Goal: Information Seeking & Learning: Check status

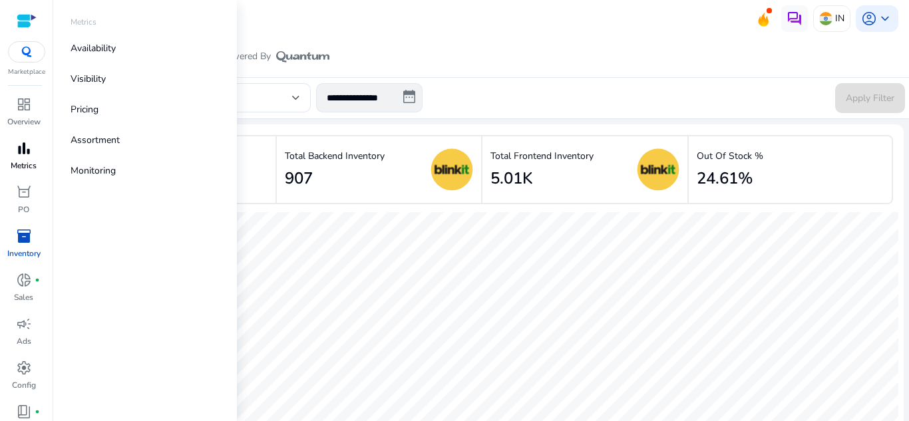
click at [40, 162] on link "bar_chart Metrics" at bounding box center [23, 160] width 47 height 44
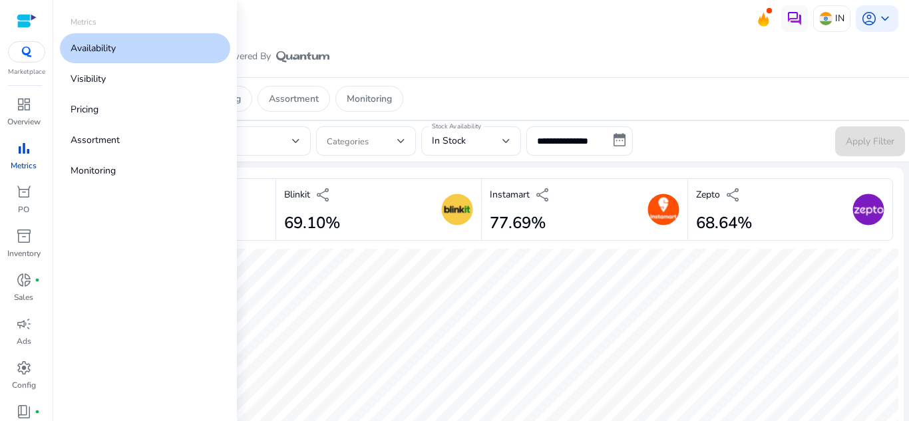
click at [100, 51] on p "Availability" at bounding box center [93, 48] width 45 height 14
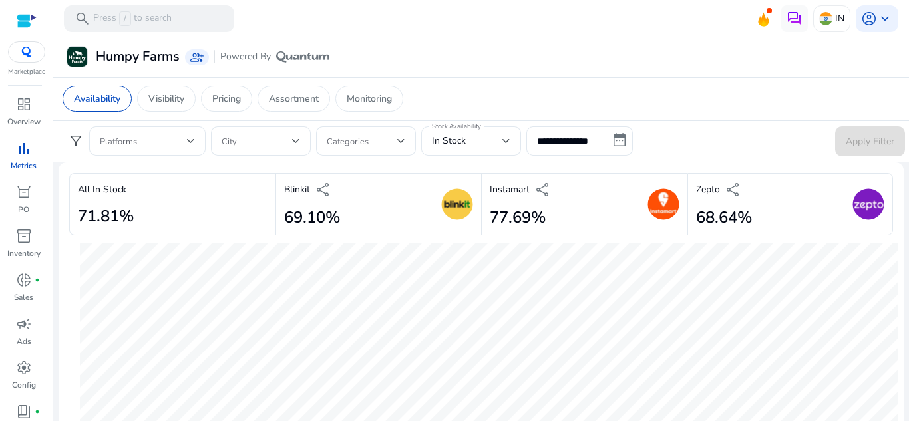
scroll to position [5, 0]
click at [513, 145] on div "Stock Availability In Stock" at bounding box center [471, 140] width 100 height 29
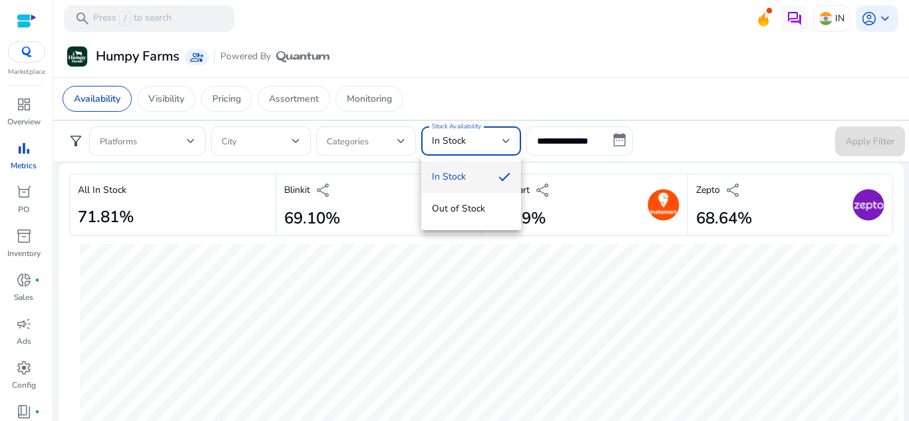
click at [722, 230] on div at bounding box center [454, 210] width 909 height 421
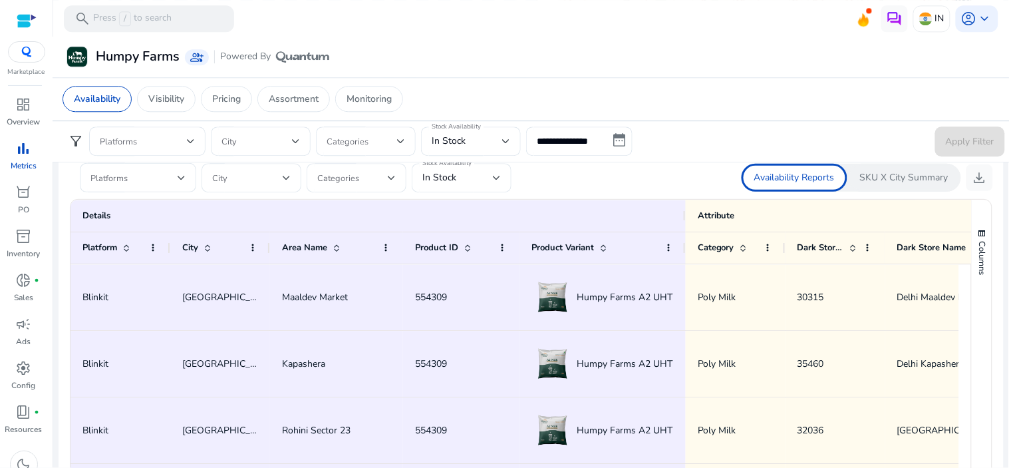
scroll to position [789, 0]
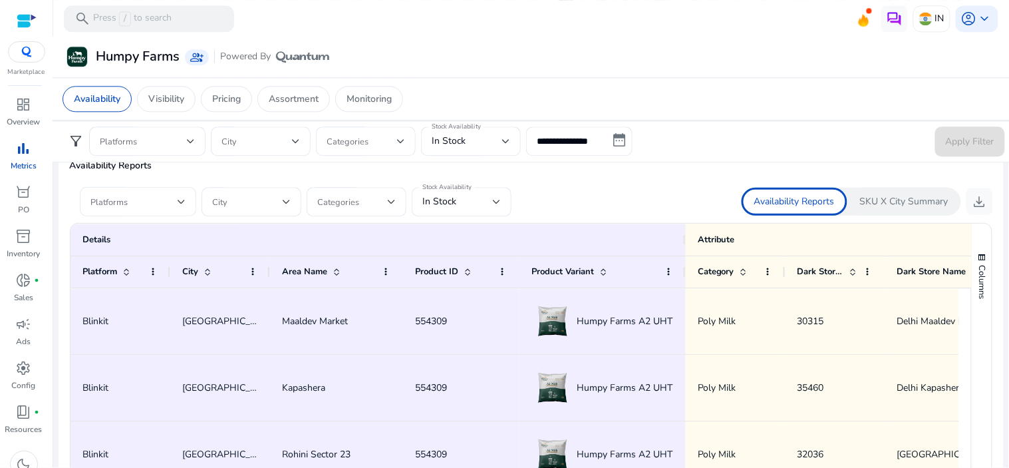
click at [165, 211] on div at bounding box center [138, 201] width 95 height 29
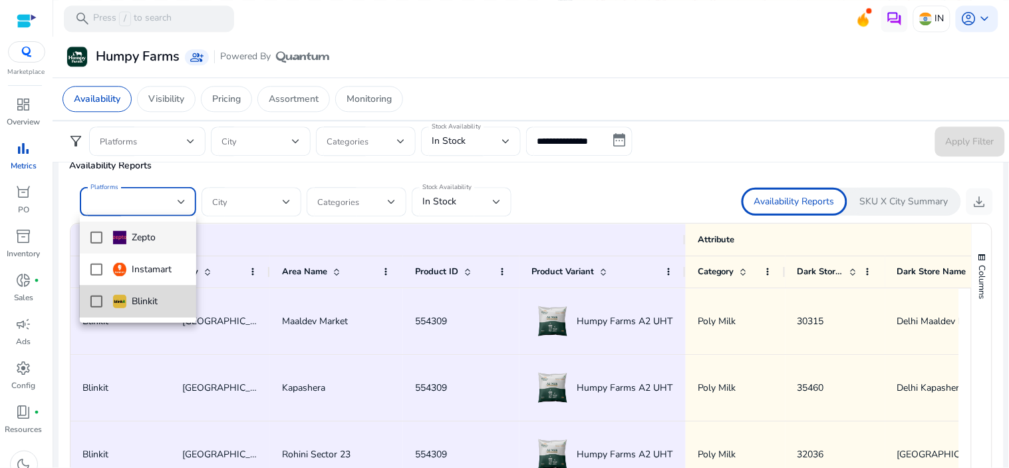
click at [94, 307] on mat-option "Blinkit" at bounding box center [138, 301] width 116 height 32
click at [280, 195] on div at bounding box center [504, 234] width 1009 height 468
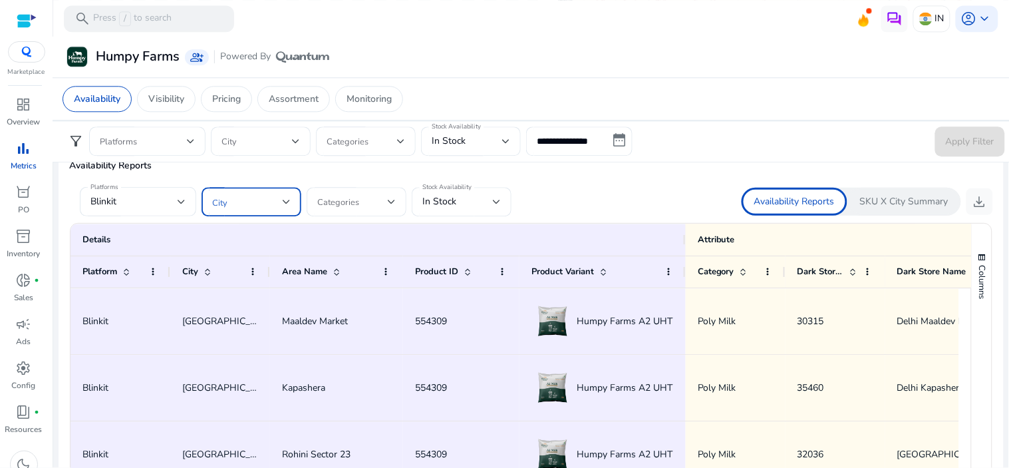
click at [280, 195] on span at bounding box center [247, 201] width 71 height 15
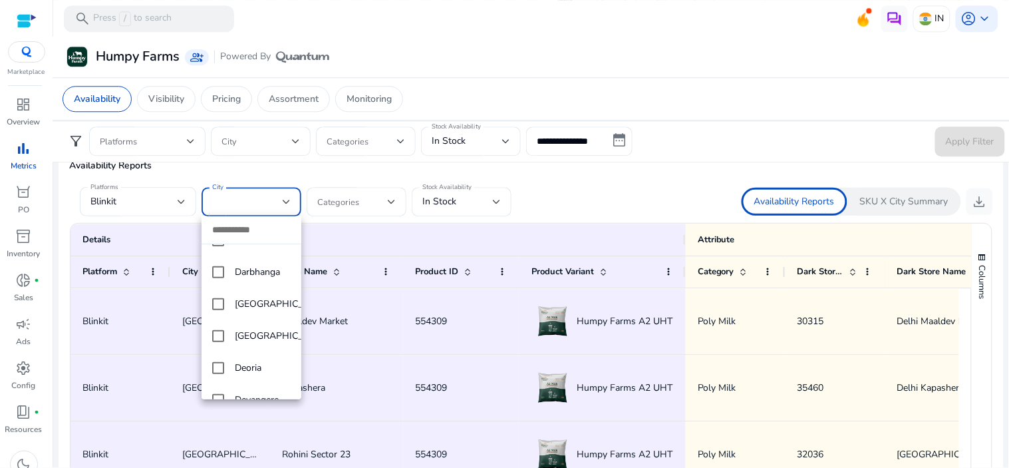
scroll to position [1431, 0]
click at [225, 347] on mat-option "[GEOGRAPHIC_DATA]" at bounding box center [252, 335] width 100 height 32
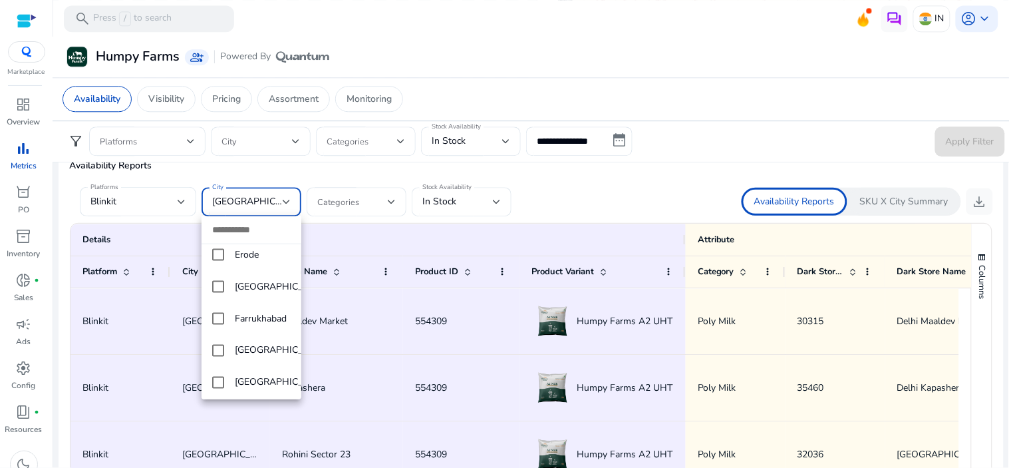
scroll to position [1831, 0]
click at [217, 291] on mat-pseudo-checkbox at bounding box center [218, 285] width 12 height 12
click at [216, 323] on mat-pseudo-checkbox at bounding box center [218, 317] width 12 height 12
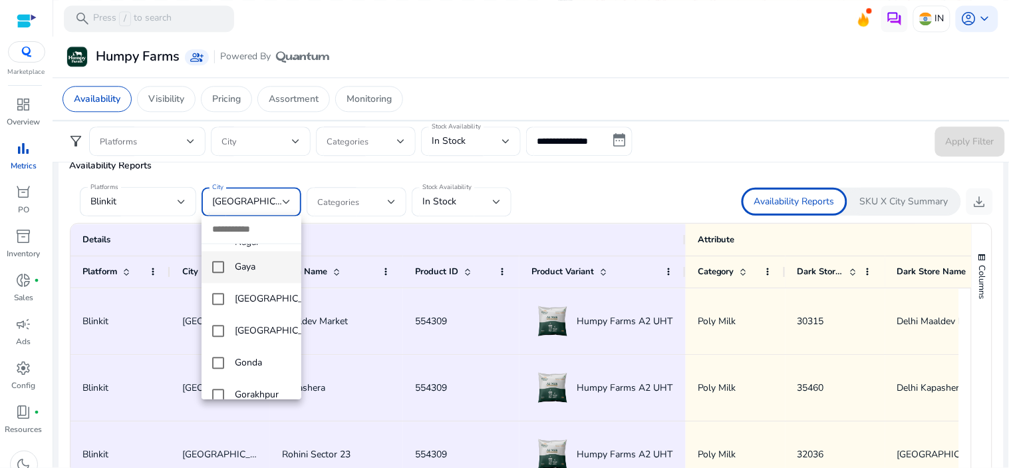
scroll to position [2086, 0]
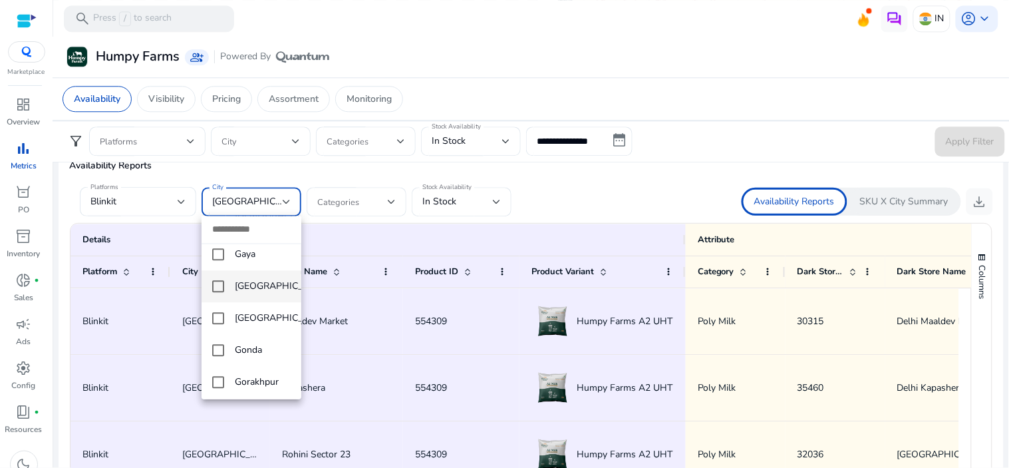
click at [216, 293] on mat-pseudo-checkbox at bounding box center [218, 287] width 12 height 12
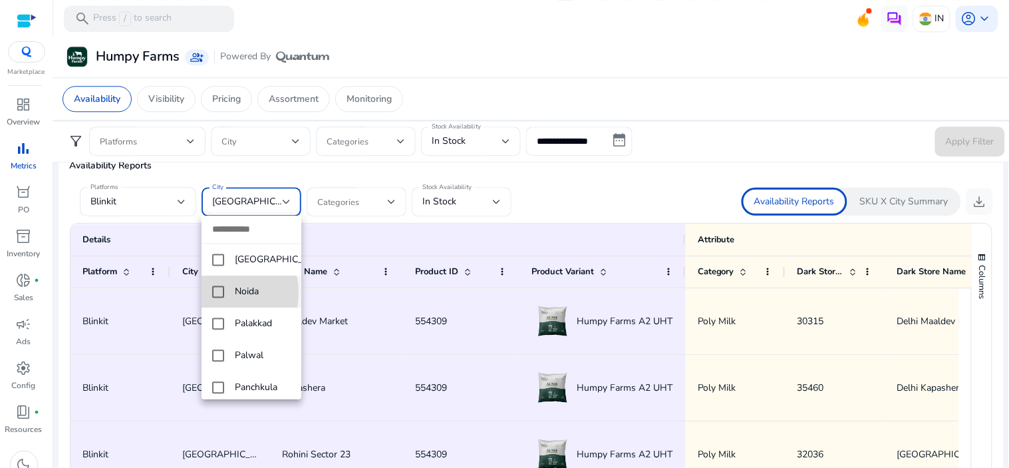
click at [218, 298] on mat-pseudo-checkbox at bounding box center [218, 292] width 12 height 12
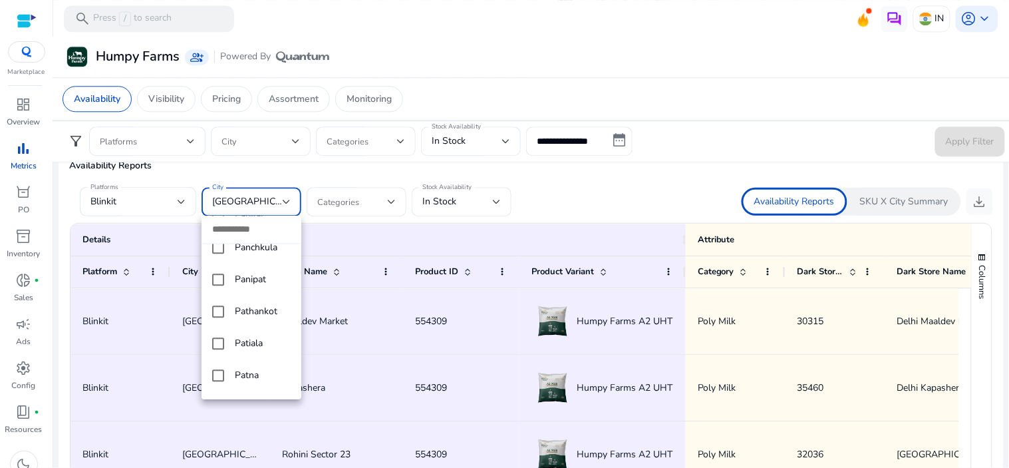
scroll to position [4789, 0]
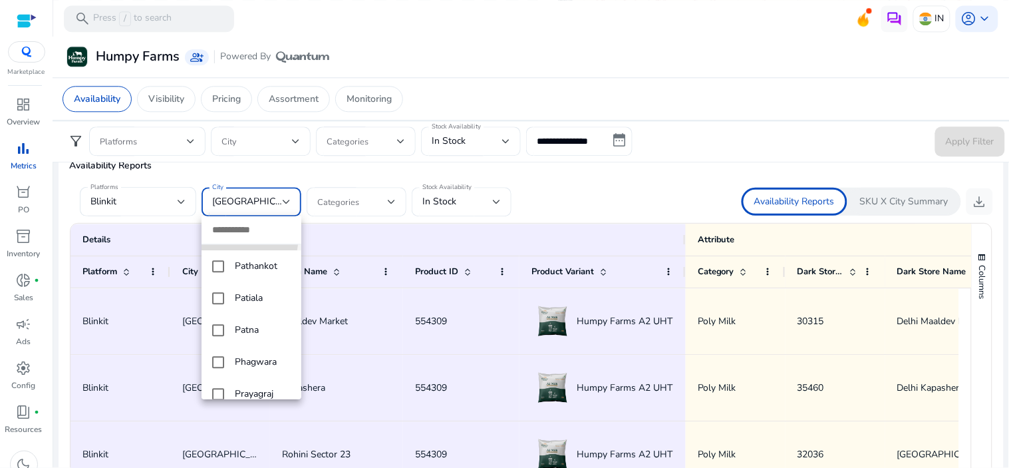
click at [215, 240] on mat-pseudo-checkbox at bounding box center [218, 234] width 12 height 12
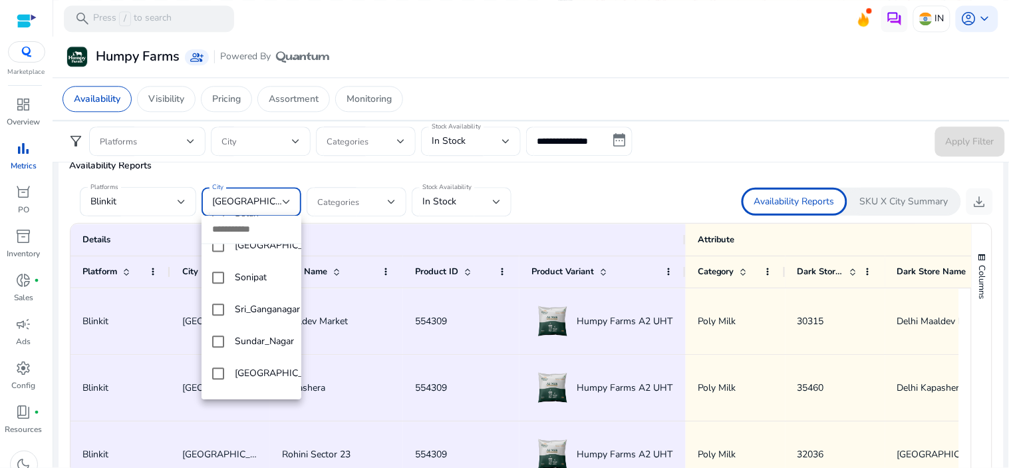
scroll to position [5960, 0]
click at [211, 293] on mat-option "Sonipat" at bounding box center [252, 278] width 100 height 32
click at [772, 98] on div at bounding box center [504, 234] width 1009 height 468
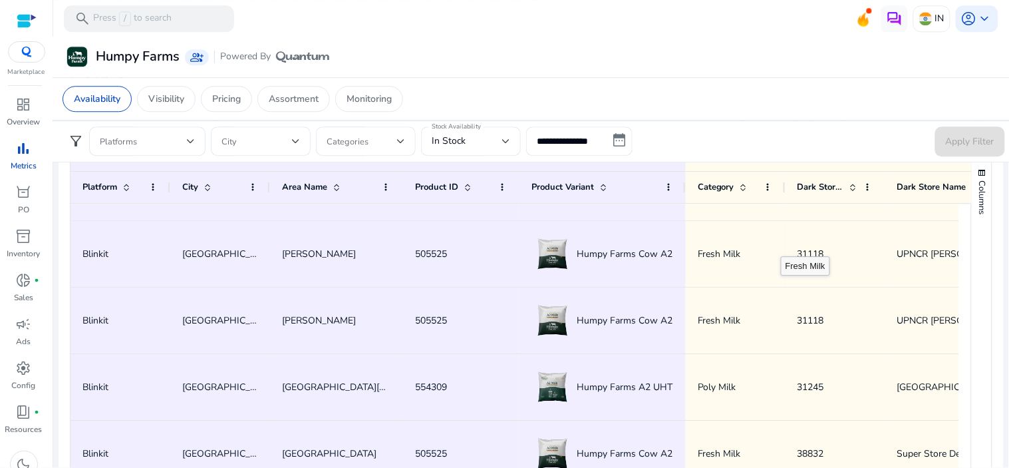
scroll to position [0, 0]
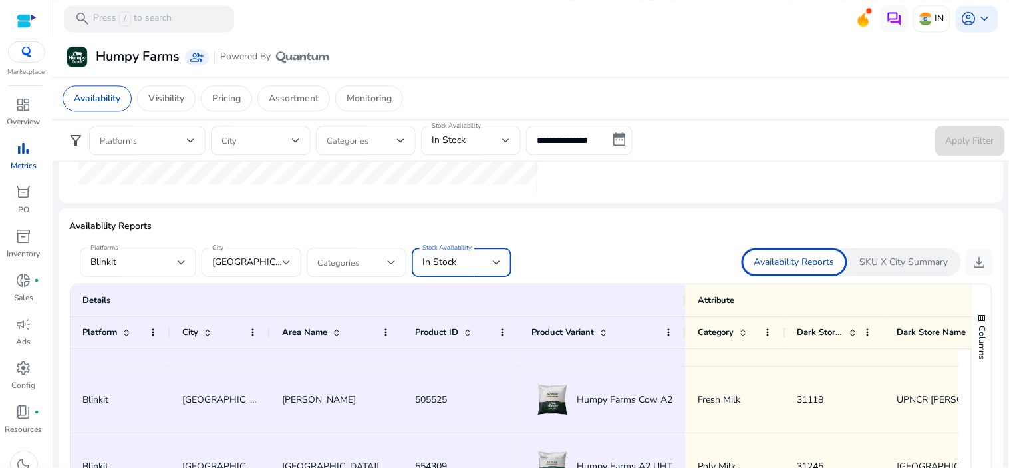
click at [476, 256] on div "In Stock" at bounding box center [458, 262] width 71 height 15
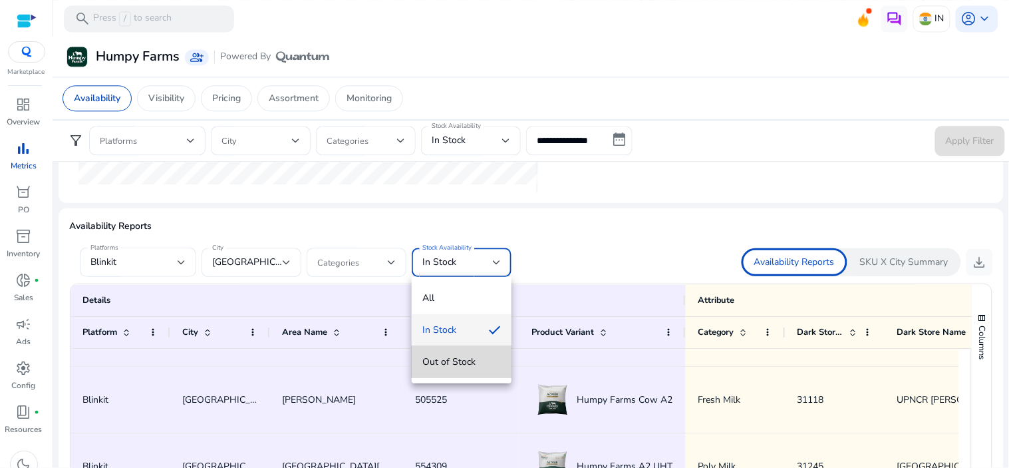
click at [451, 370] on mat-option "Out of Stock" at bounding box center [462, 362] width 100 height 32
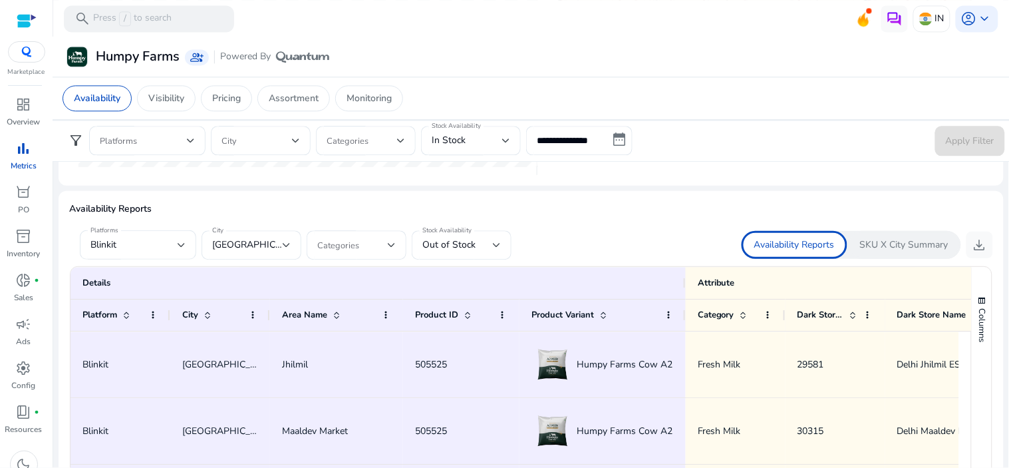
drag, startPoint x: 982, startPoint y: 248, endPoint x: 896, endPoint y: 81, distance: 187.8
click at [896, 81] on div "Availability Visibility Pricing Assortment Monitoring" at bounding box center [531, 98] width 959 height 43
click at [908, 247] on span "download" at bounding box center [980, 245] width 16 height 16
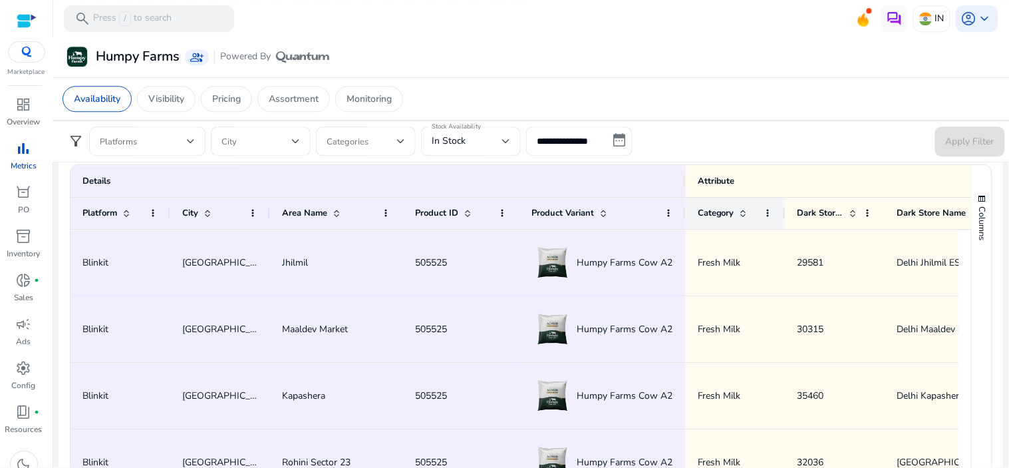
scroll to position [789, 0]
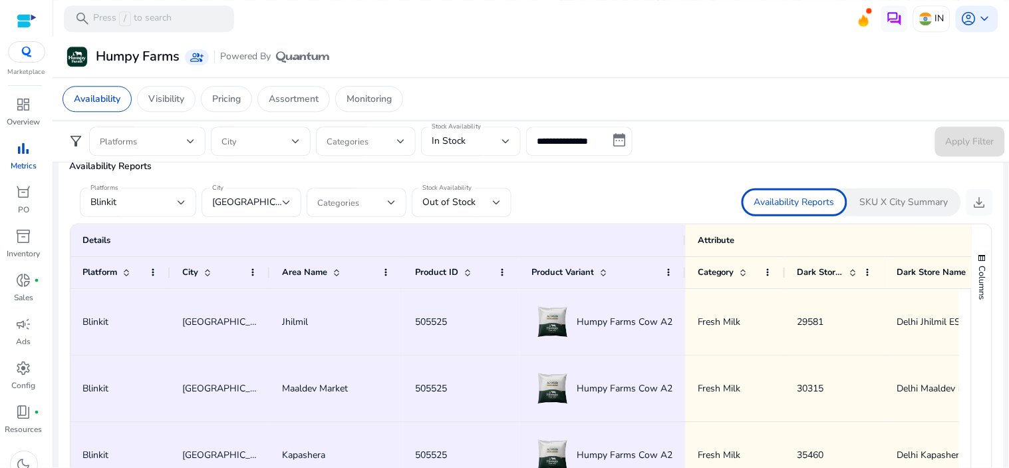
click at [546, 77] on div "Availability Visibility Pricing Assortment Monitoring" at bounding box center [531, 98] width 959 height 43
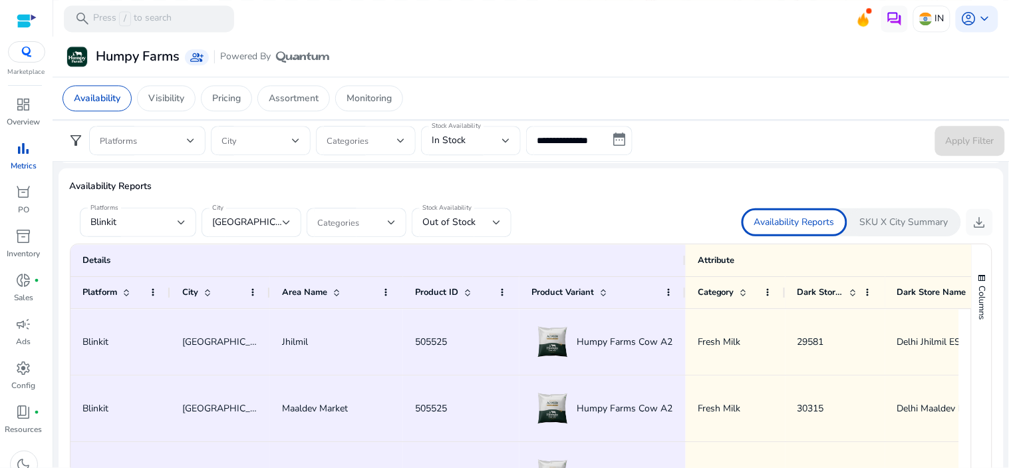
scroll to position [768, 0]
click at [482, 233] on div "Out of Stock" at bounding box center [462, 222] width 79 height 29
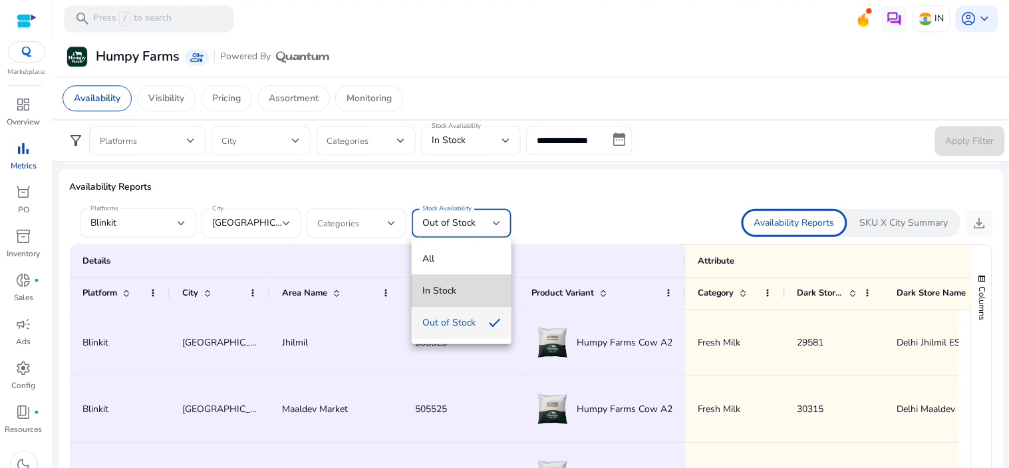
click at [451, 295] on span "In Stock" at bounding box center [462, 290] width 79 height 15
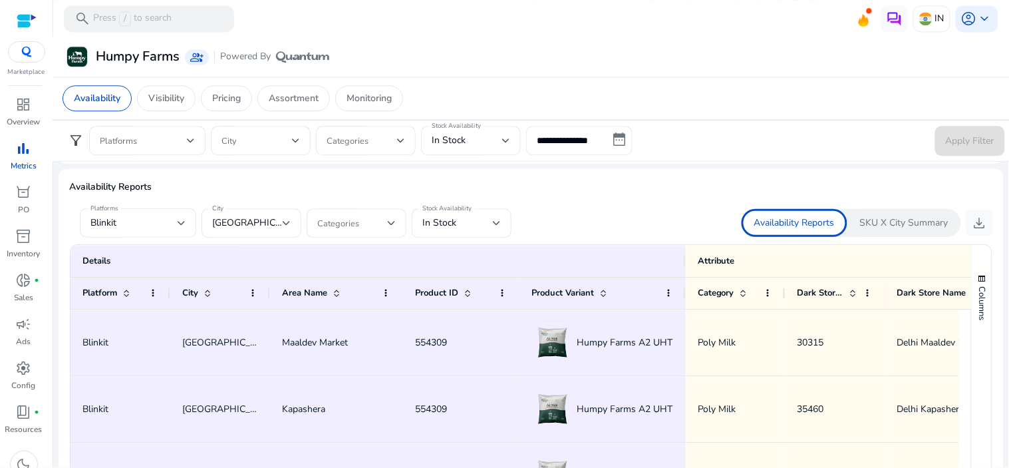
drag, startPoint x: 980, startPoint y: 228, endPoint x: 819, endPoint y: 75, distance: 221.7
click at [819, 75] on mat-card "Humpy Farms group_add Powered By" at bounding box center [531, 57] width 967 height 41
click at [23, 281] on span "donut_small" at bounding box center [24, 280] width 16 height 16
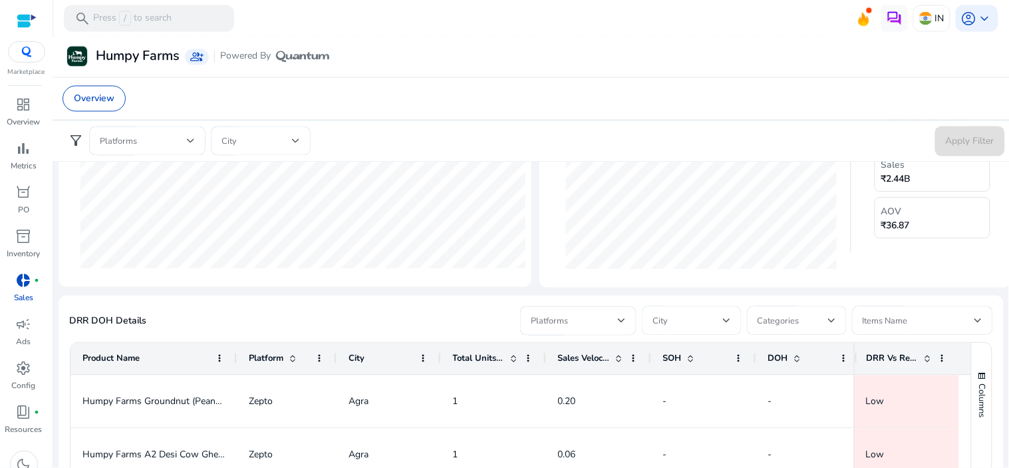
click at [714, 333] on div at bounding box center [692, 320] width 79 height 29
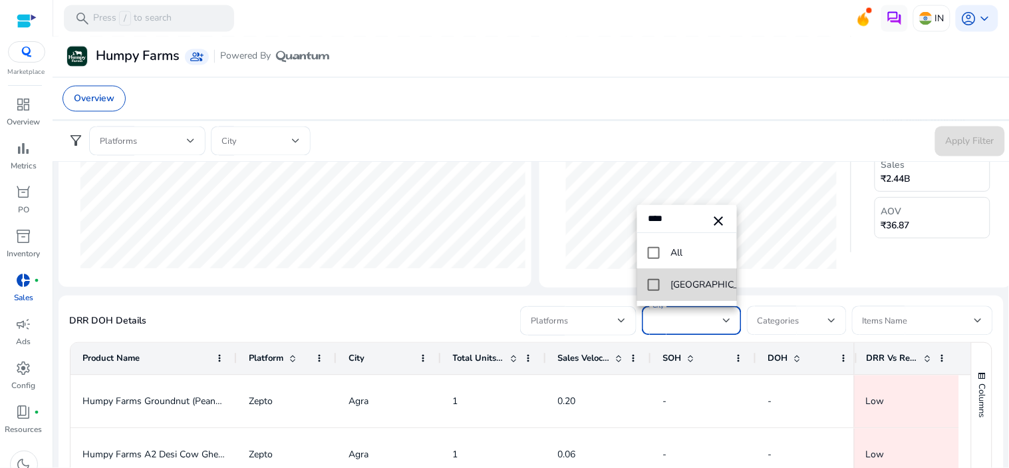
click at [659, 286] on mat-pseudo-checkbox at bounding box center [654, 285] width 12 height 12
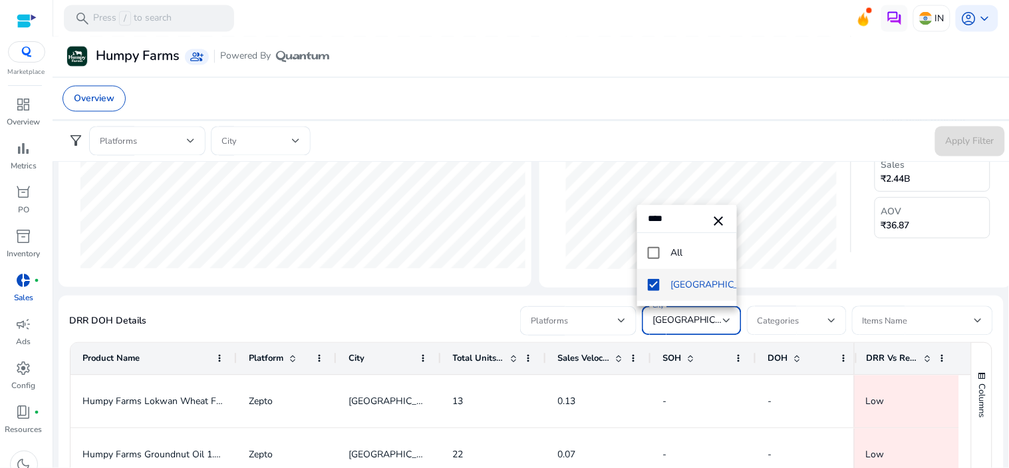
click at [668, 217] on input "****" at bounding box center [687, 218] width 100 height 27
type input "*"
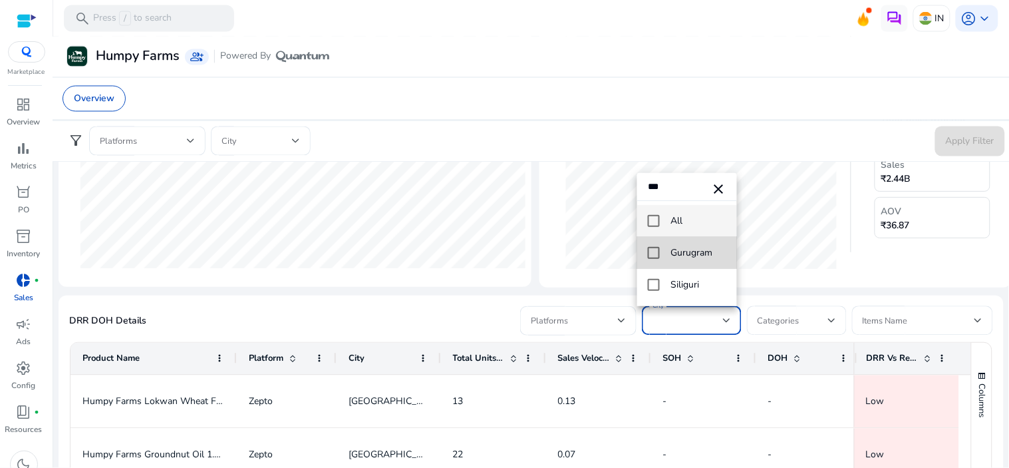
click at [651, 245] on mat-option "Gurugram" at bounding box center [687, 253] width 100 height 32
click at [683, 183] on input "***" at bounding box center [687, 186] width 100 height 27
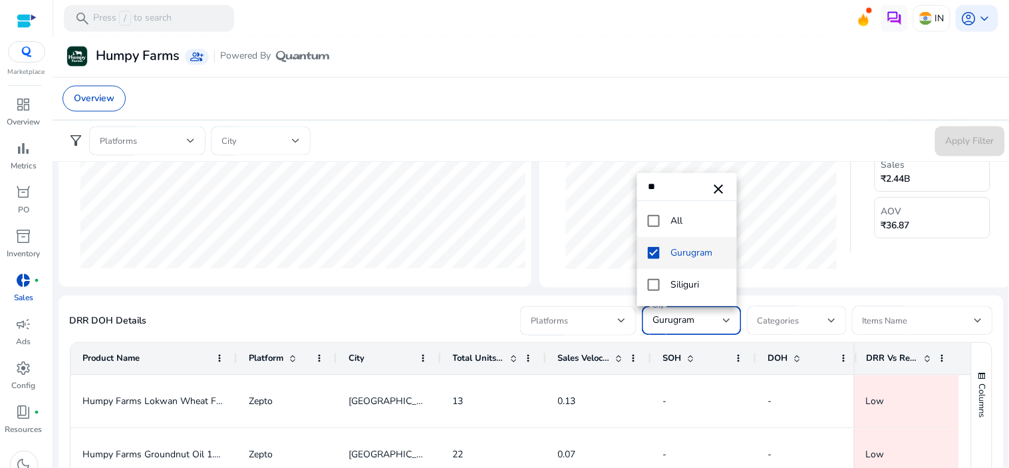
type input "*"
type input "***"
click at [655, 289] on mat-pseudo-checkbox at bounding box center [654, 285] width 12 height 12
click at [807, 276] on div at bounding box center [504, 234] width 1009 height 468
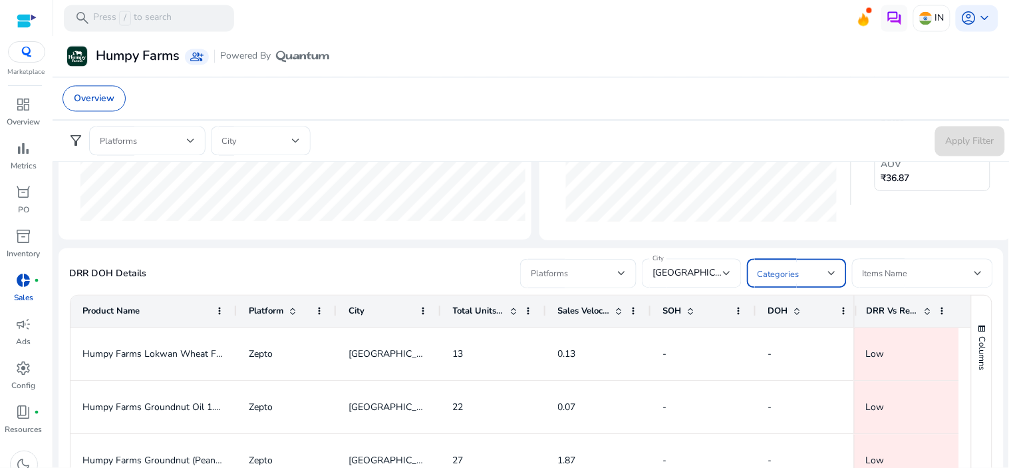
click at [775, 276] on span at bounding box center [793, 273] width 71 height 15
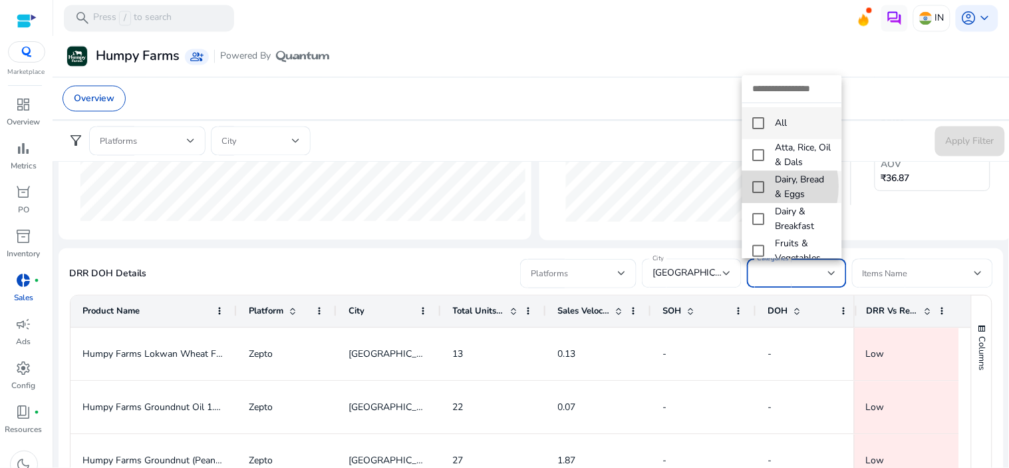
click at [752, 186] on mat-option "Dairy, Bread & Eggs" at bounding box center [793, 187] width 100 height 32
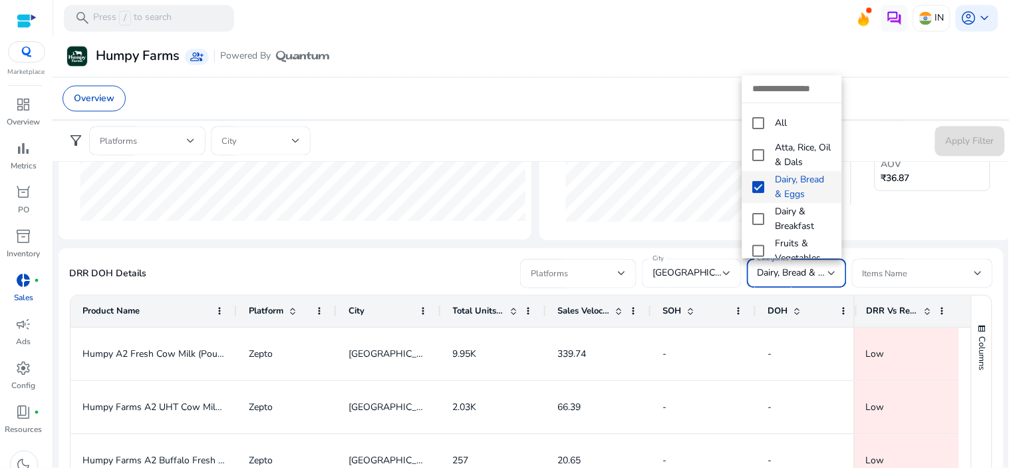
click at [882, 208] on div at bounding box center [504, 234] width 1009 height 468
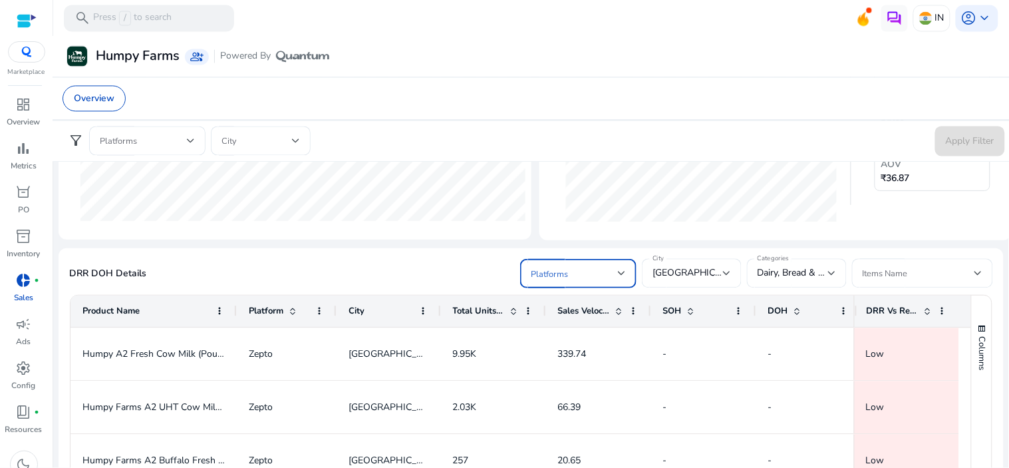
click at [621, 268] on div at bounding box center [622, 274] width 8 height 16
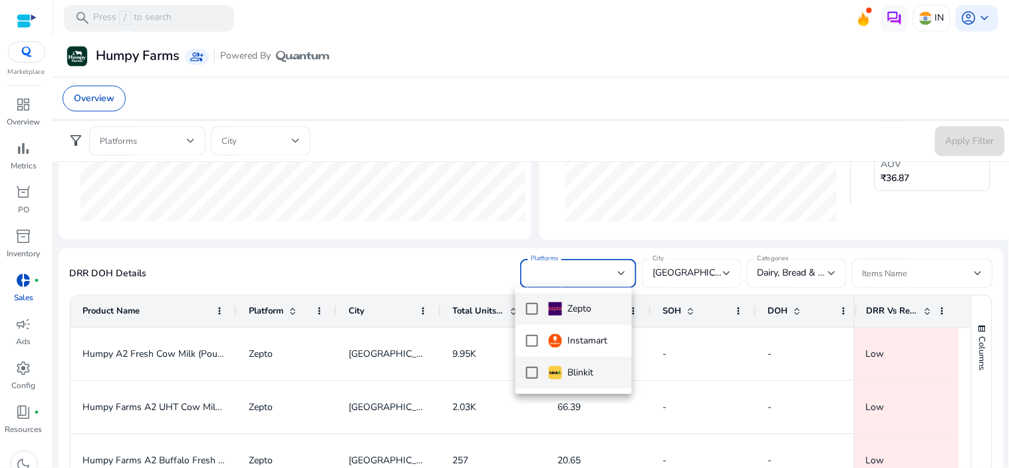
click at [538, 376] on mat-pseudo-checkbox at bounding box center [532, 373] width 12 height 12
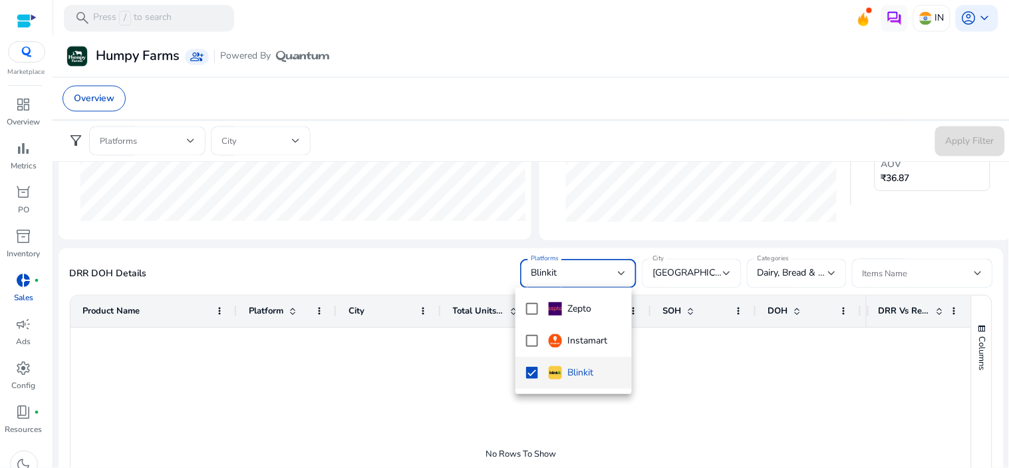
click at [980, 224] on div at bounding box center [504, 234] width 1009 height 468
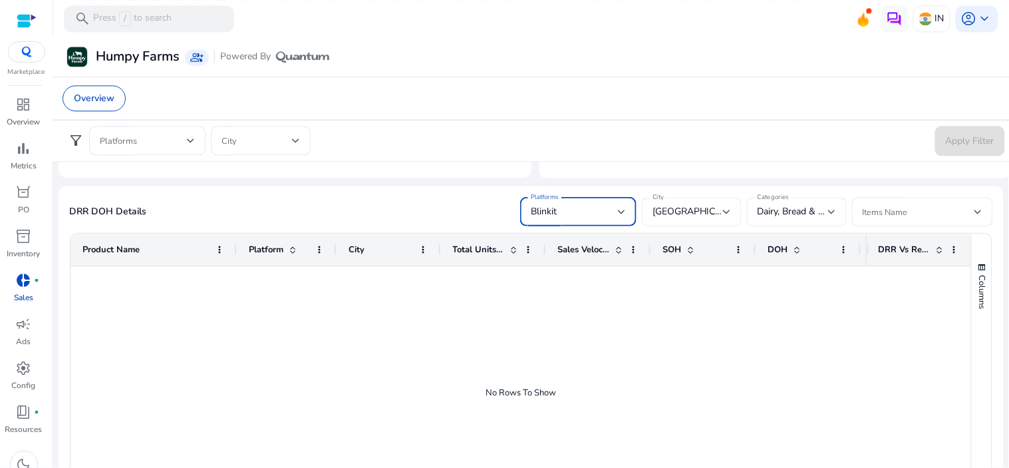
click at [602, 213] on div "Blinkit" at bounding box center [574, 211] width 87 height 15
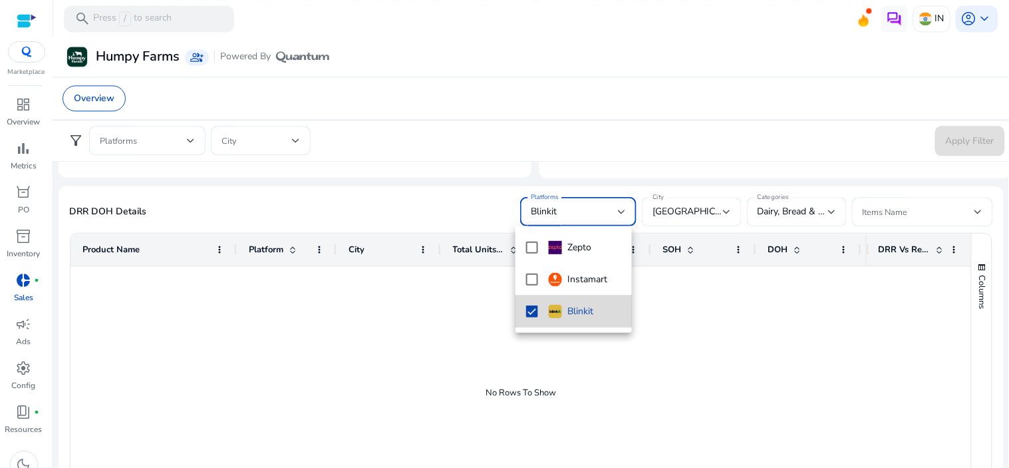
click at [532, 314] on mat-pseudo-checkbox at bounding box center [532, 311] width 12 height 12
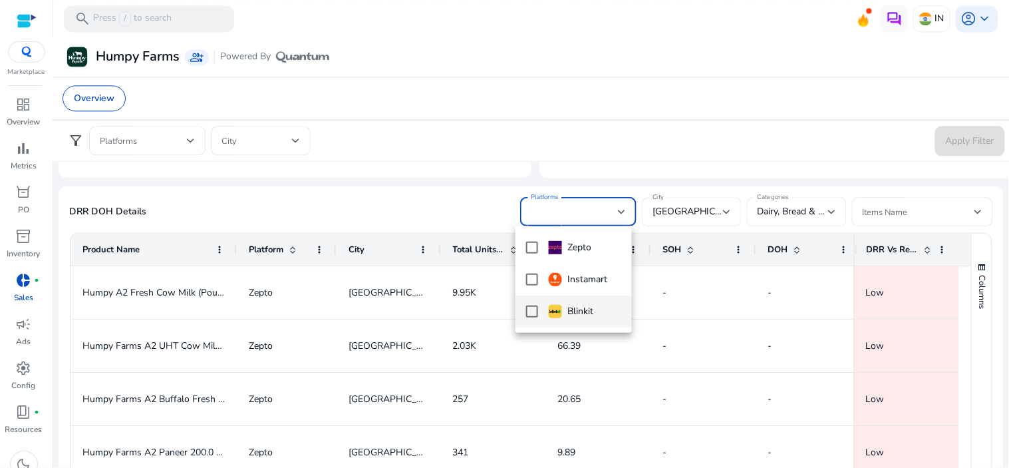
click at [803, 315] on div at bounding box center [504, 234] width 1009 height 468
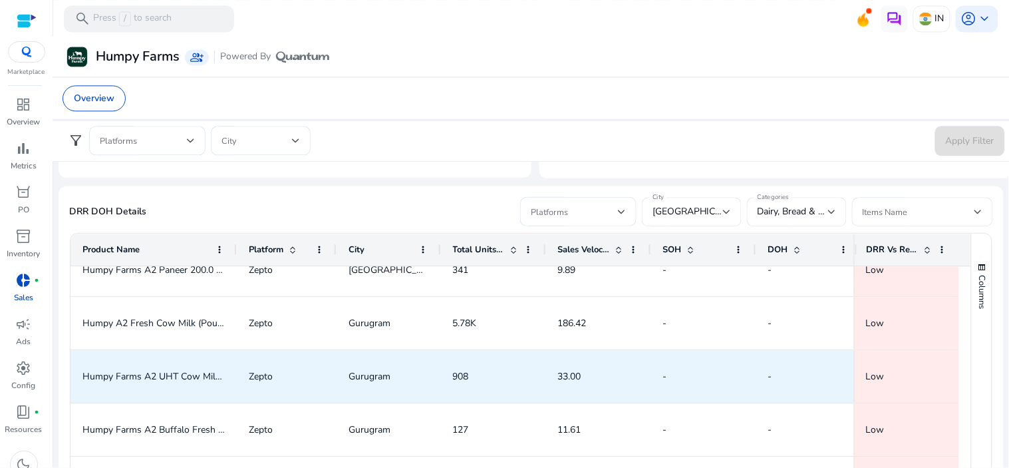
scroll to position [183, 0]
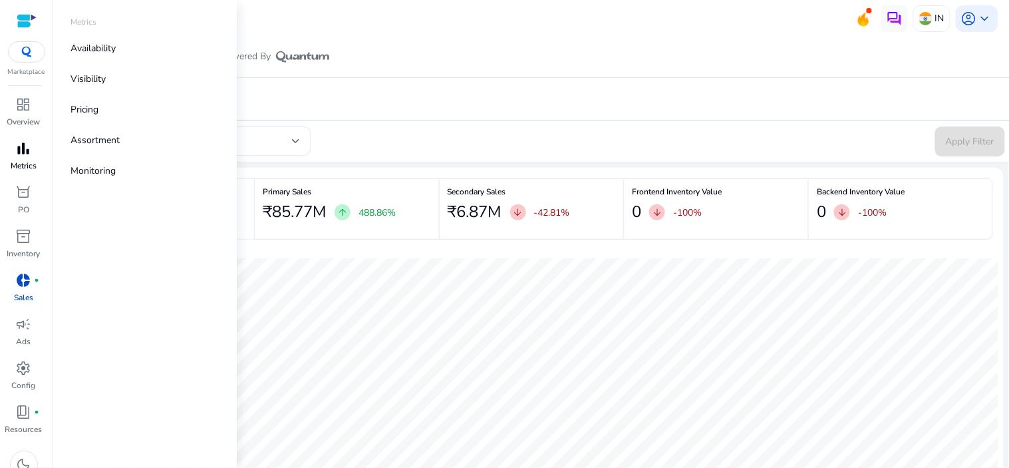
click at [29, 144] on span "bar_chart" at bounding box center [24, 148] width 16 height 16
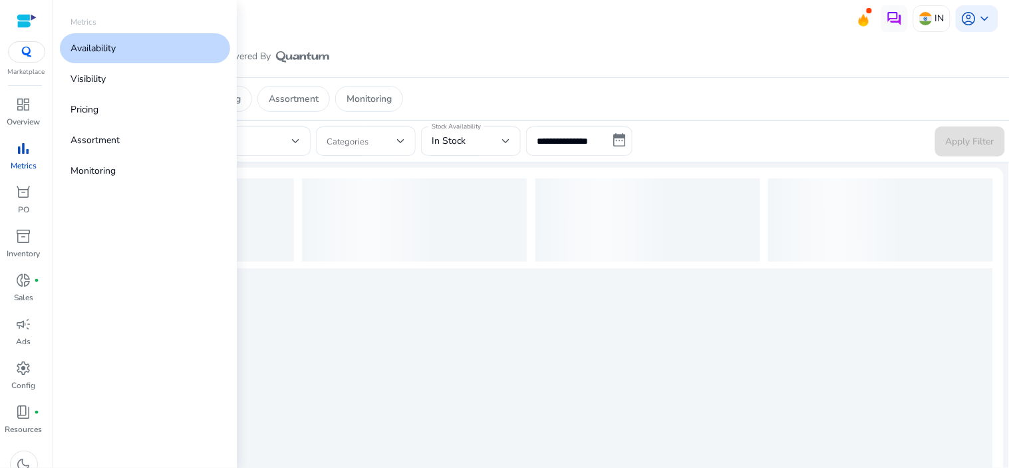
click at [129, 43] on link "Availability" at bounding box center [145, 48] width 170 height 30
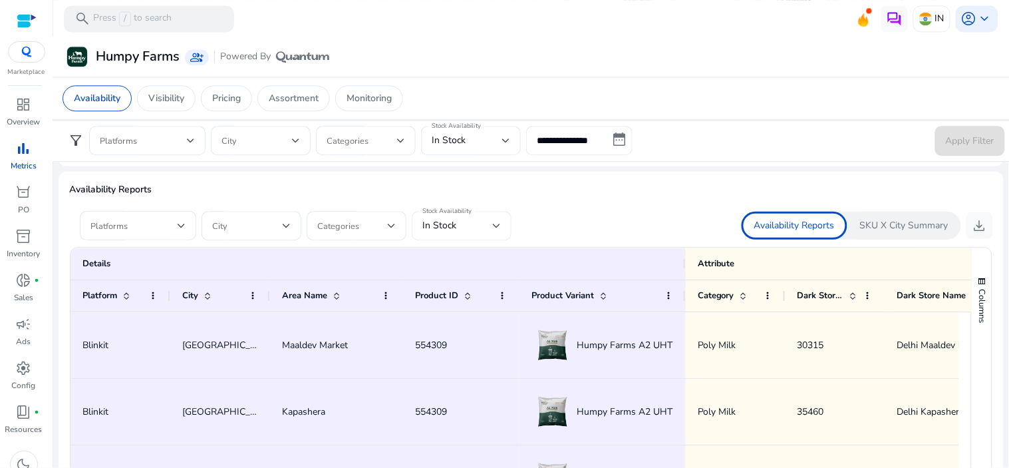
click at [494, 237] on div "In Stock" at bounding box center [462, 225] width 79 height 29
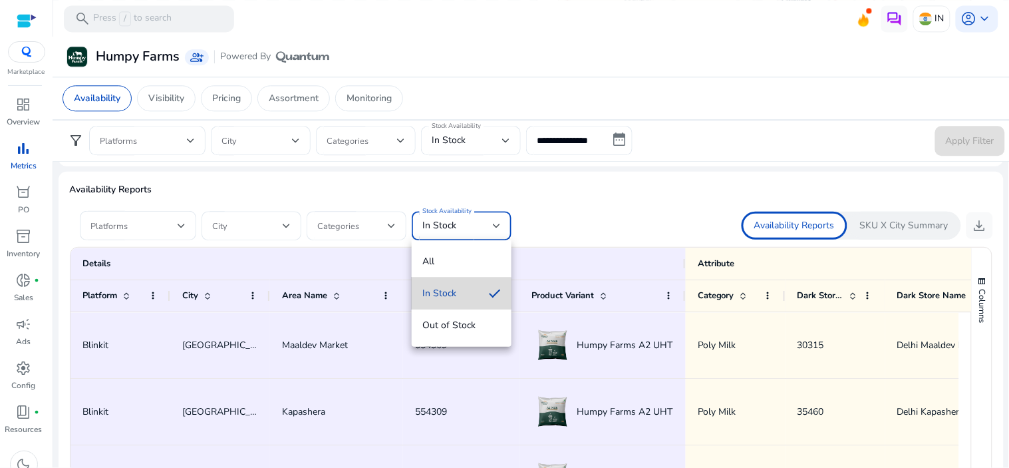
click at [450, 293] on span "In Stock" at bounding box center [451, 293] width 56 height 15
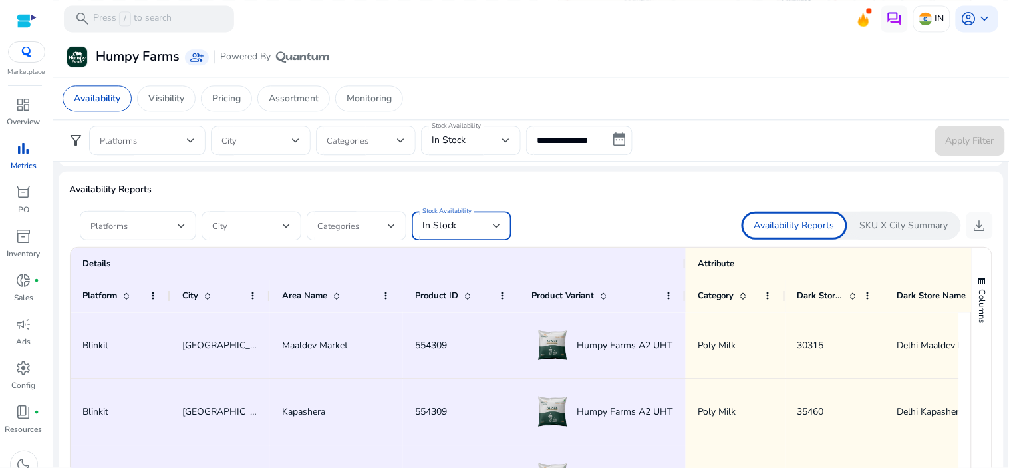
click at [496, 223] on div at bounding box center [497, 225] width 8 height 5
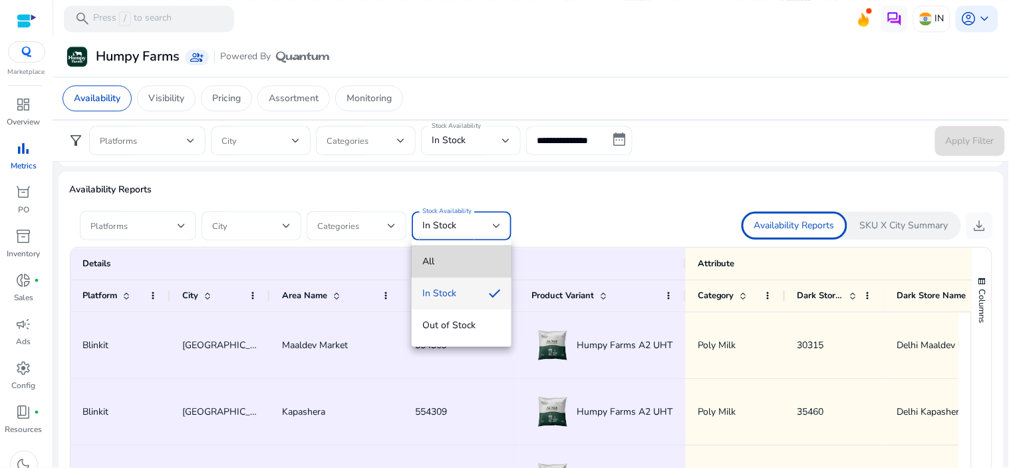
click at [460, 262] on span "All" at bounding box center [462, 261] width 79 height 15
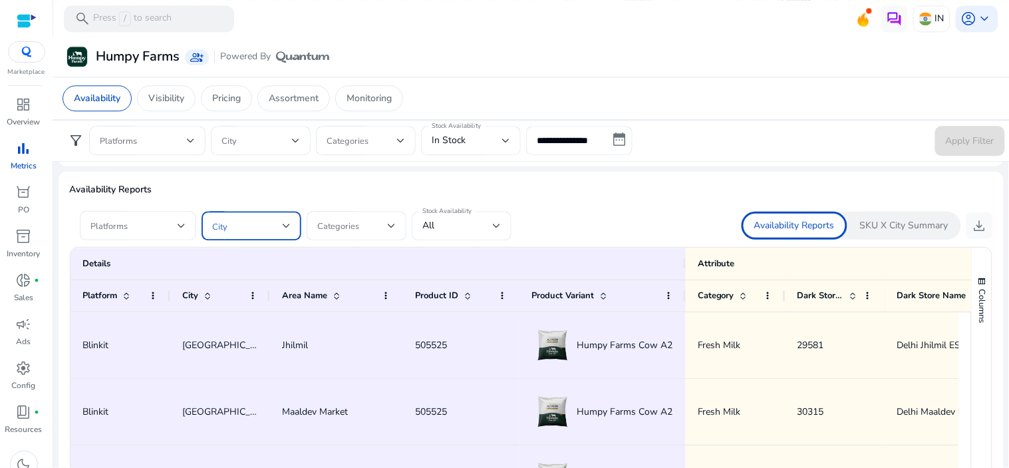
click at [281, 224] on span at bounding box center [247, 225] width 71 height 15
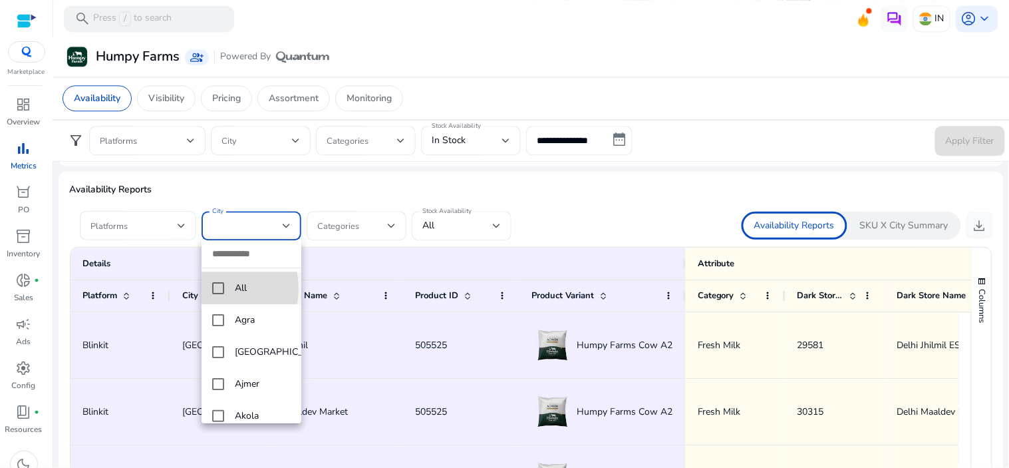
click at [216, 288] on mat-pseudo-checkbox at bounding box center [218, 288] width 12 height 12
click at [590, 202] on div at bounding box center [504, 234] width 1009 height 468
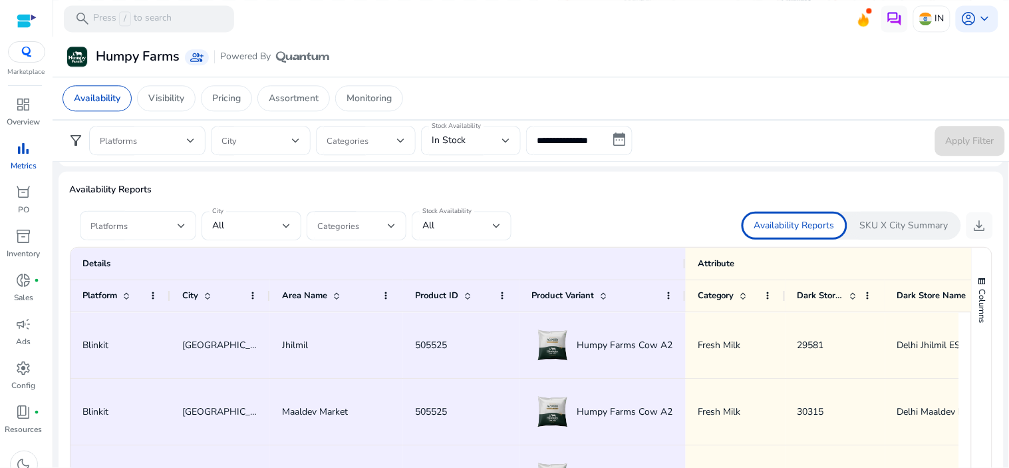
click at [178, 222] on div at bounding box center [182, 226] width 8 height 16
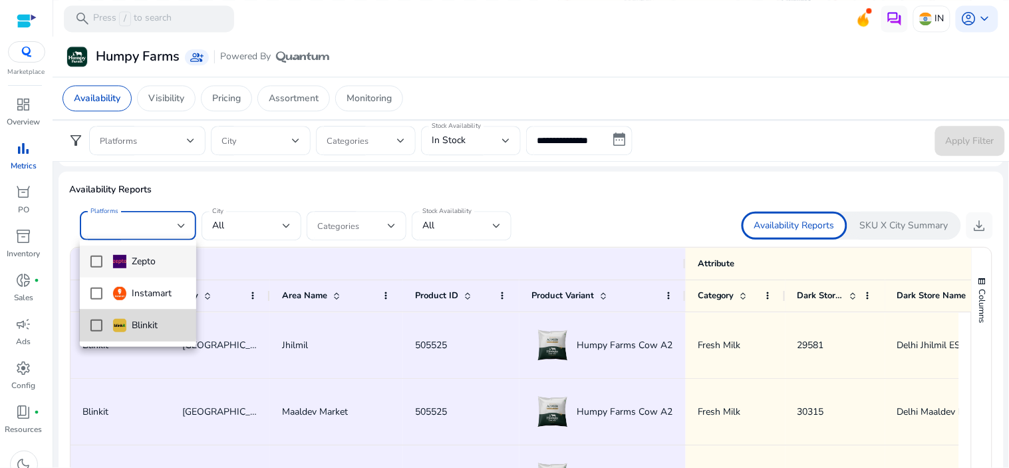
click at [94, 323] on mat-pseudo-checkbox at bounding box center [97, 325] width 12 height 12
click at [659, 220] on div at bounding box center [504, 234] width 1009 height 468
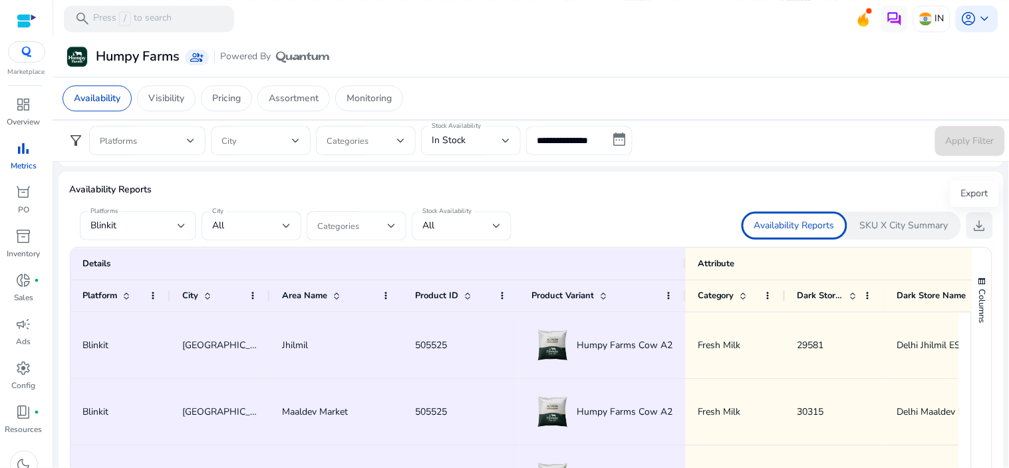
click at [980, 228] on span "download" at bounding box center [980, 226] width 16 height 16
click at [875, 232] on p "SKU X City Summary" at bounding box center [904, 225] width 89 height 13
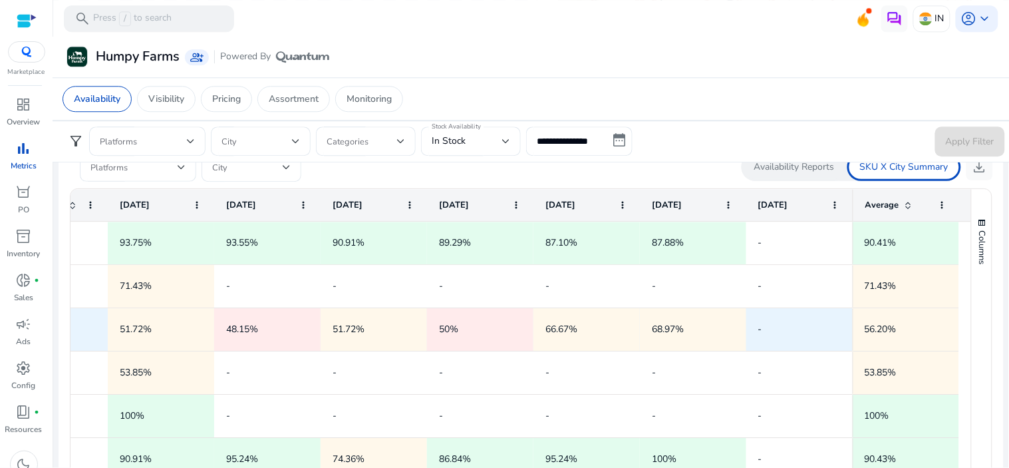
scroll to position [0, 231]
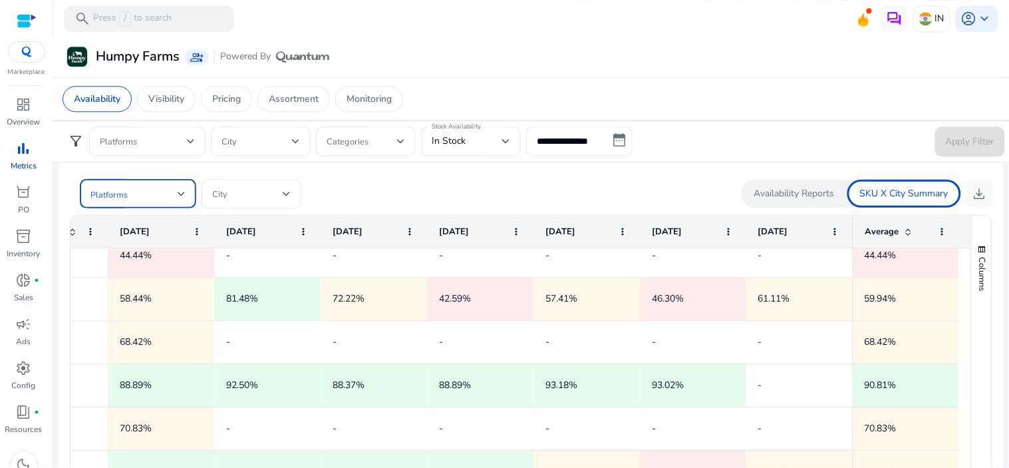
click at [166, 188] on span at bounding box center [134, 193] width 87 height 15
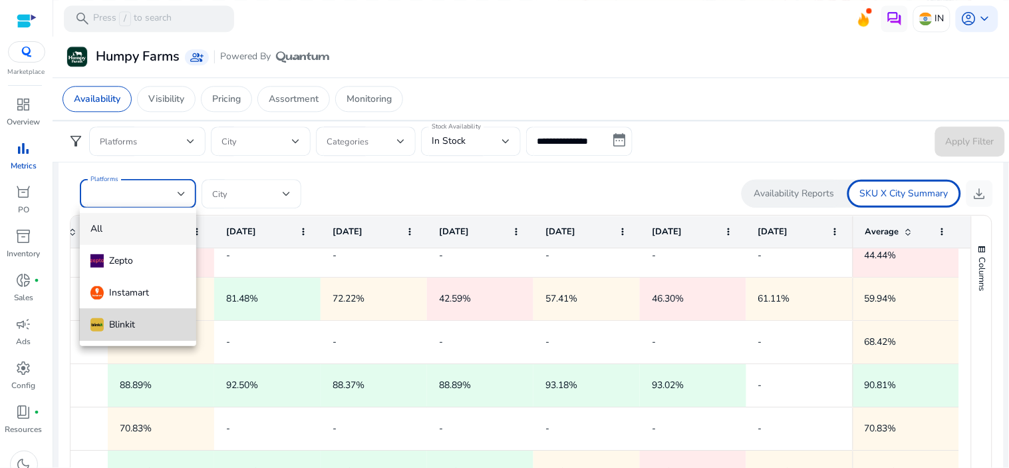
click at [116, 317] on div "Blinkit" at bounding box center [113, 324] width 45 height 15
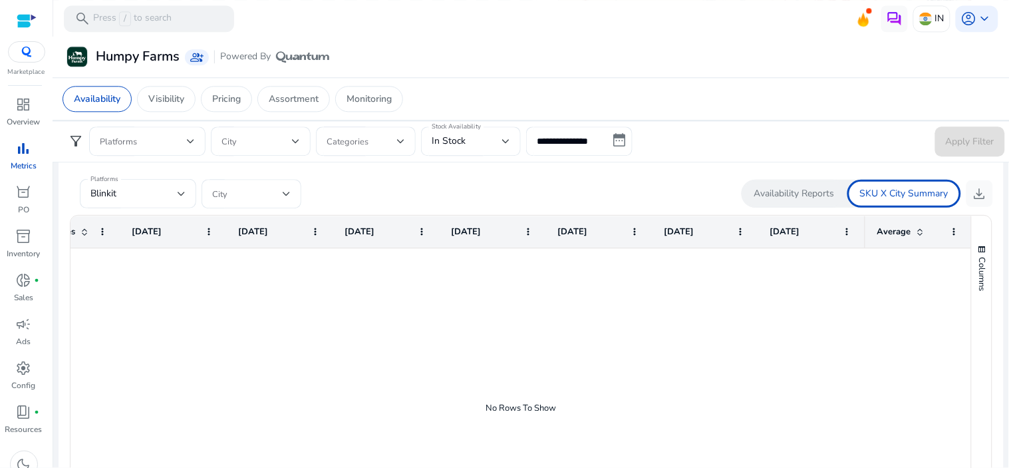
click at [480, 188] on form "Platforms Blinkit City" at bounding box center [300, 193] width 462 height 29
click at [147, 198] on div "Blinkit" at bounding box center [134, 193] width 87 height 15
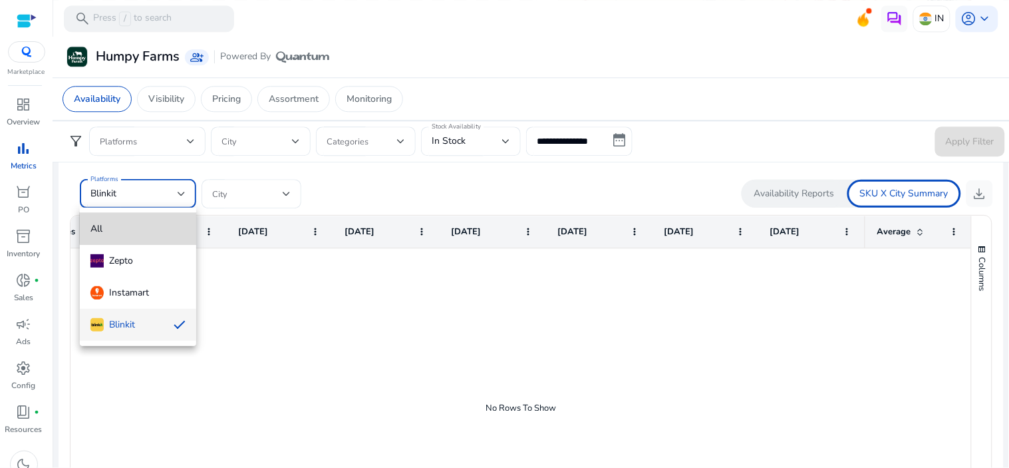
click at [150, 224] on span "All" at bounding box center [138, 229] width 95 height 15
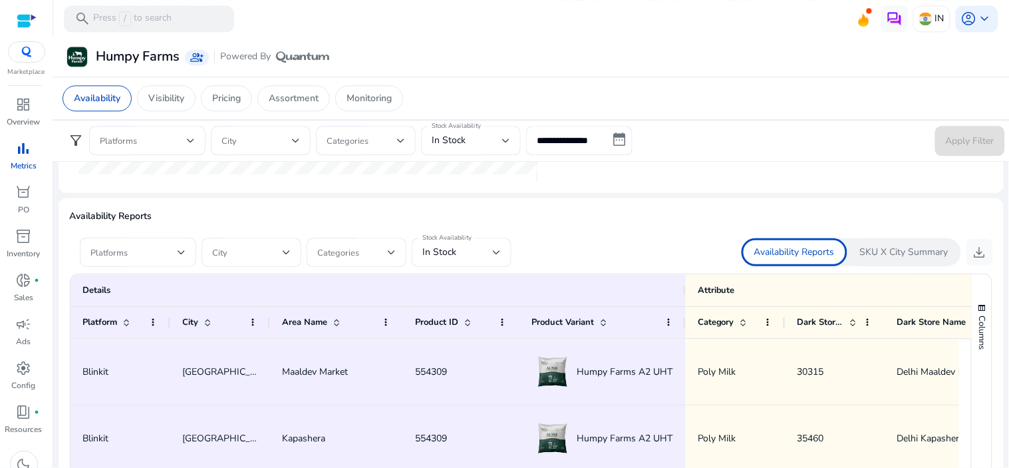
scroll to position [735, 0]
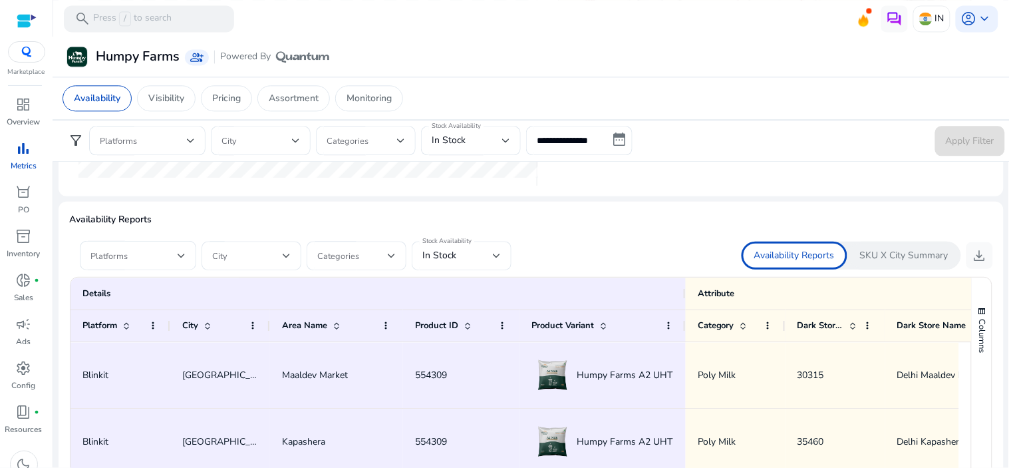
click at [904, 260] on p "SKU X City Summary" at bounding box center [904, 255] width 89 height 13
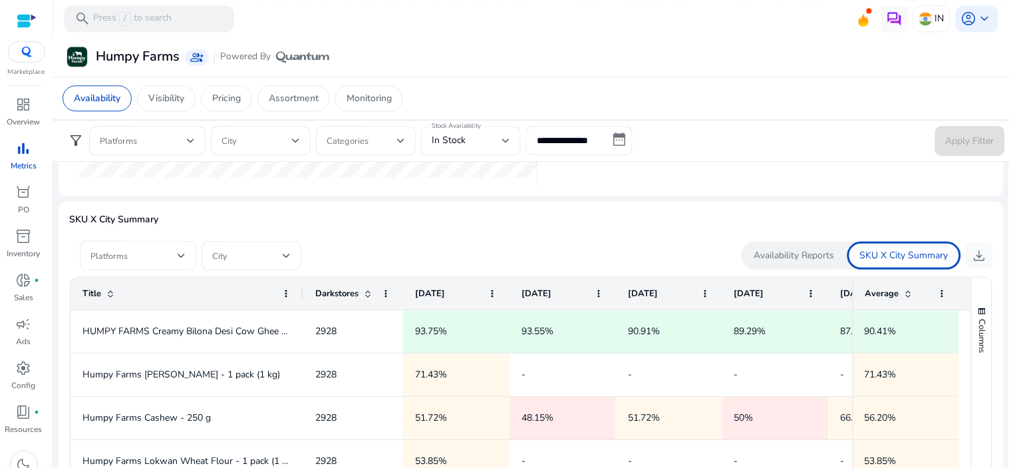
click at [186, 262] on div "Platforms" at bounding box center [138, 255] width 116 height 29
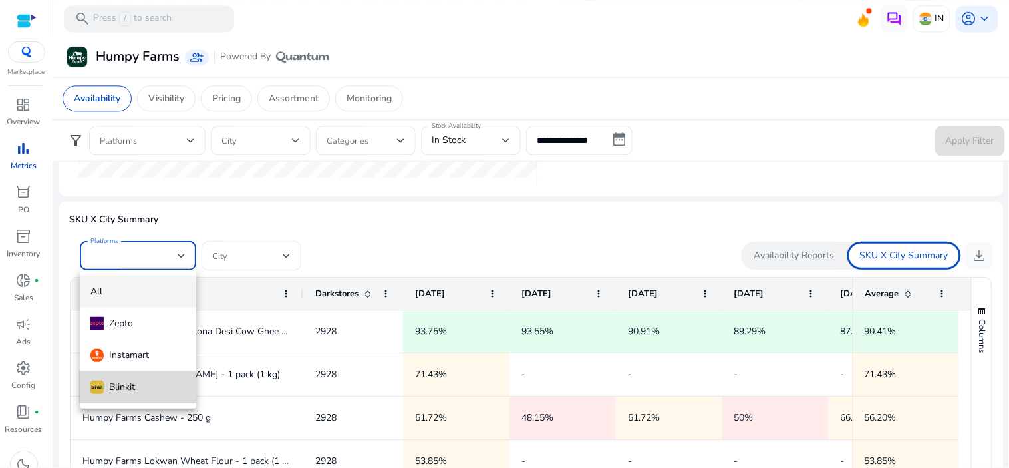
click at [137, 390] on span "Blinkit" at bounding box center [138, 387] width 95 height 15
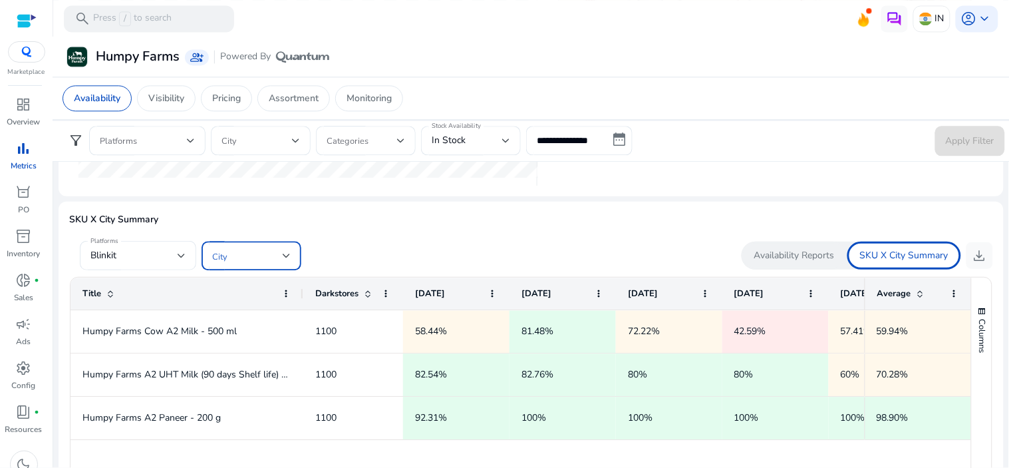
click at [275, 256] on span at bounding box center [247, 255] width 71 height 15
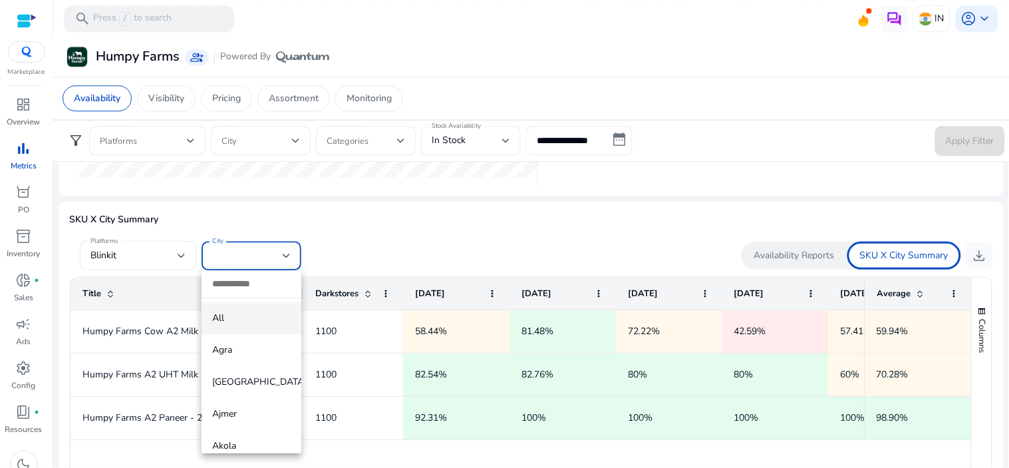
click at [415, 234] on div at bounding box center [504, 234] width 1009 height 468
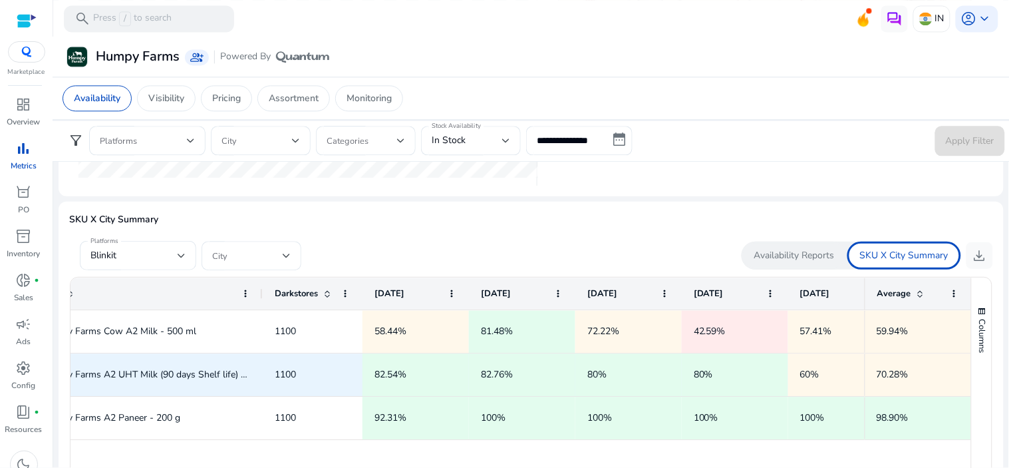
scroll to position [0, 0]
